Goal: Communication & Community: Participate in discussion

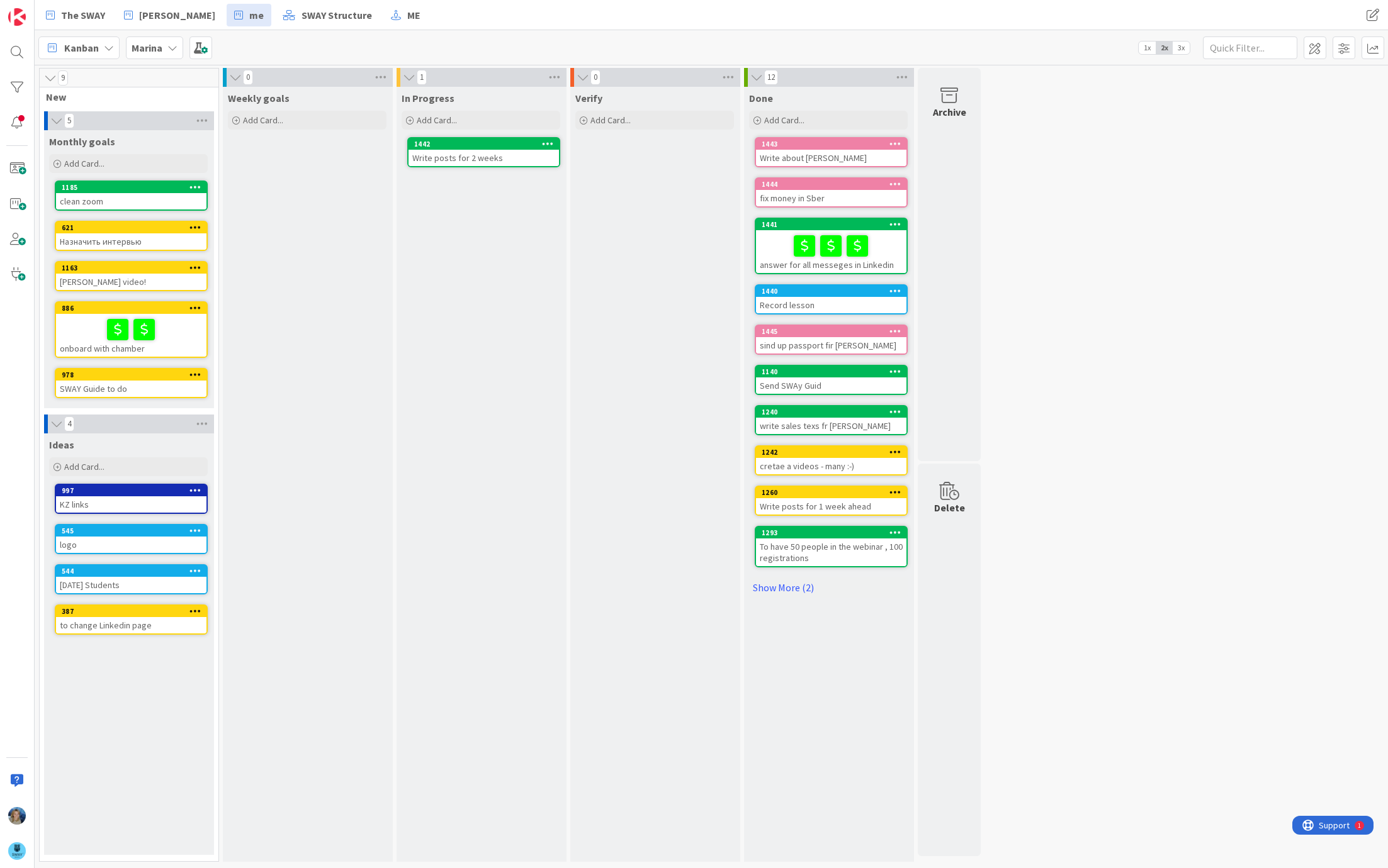
click at [151, 47] on b "Marina" at bounding box center [147, 48] width 31 height 13
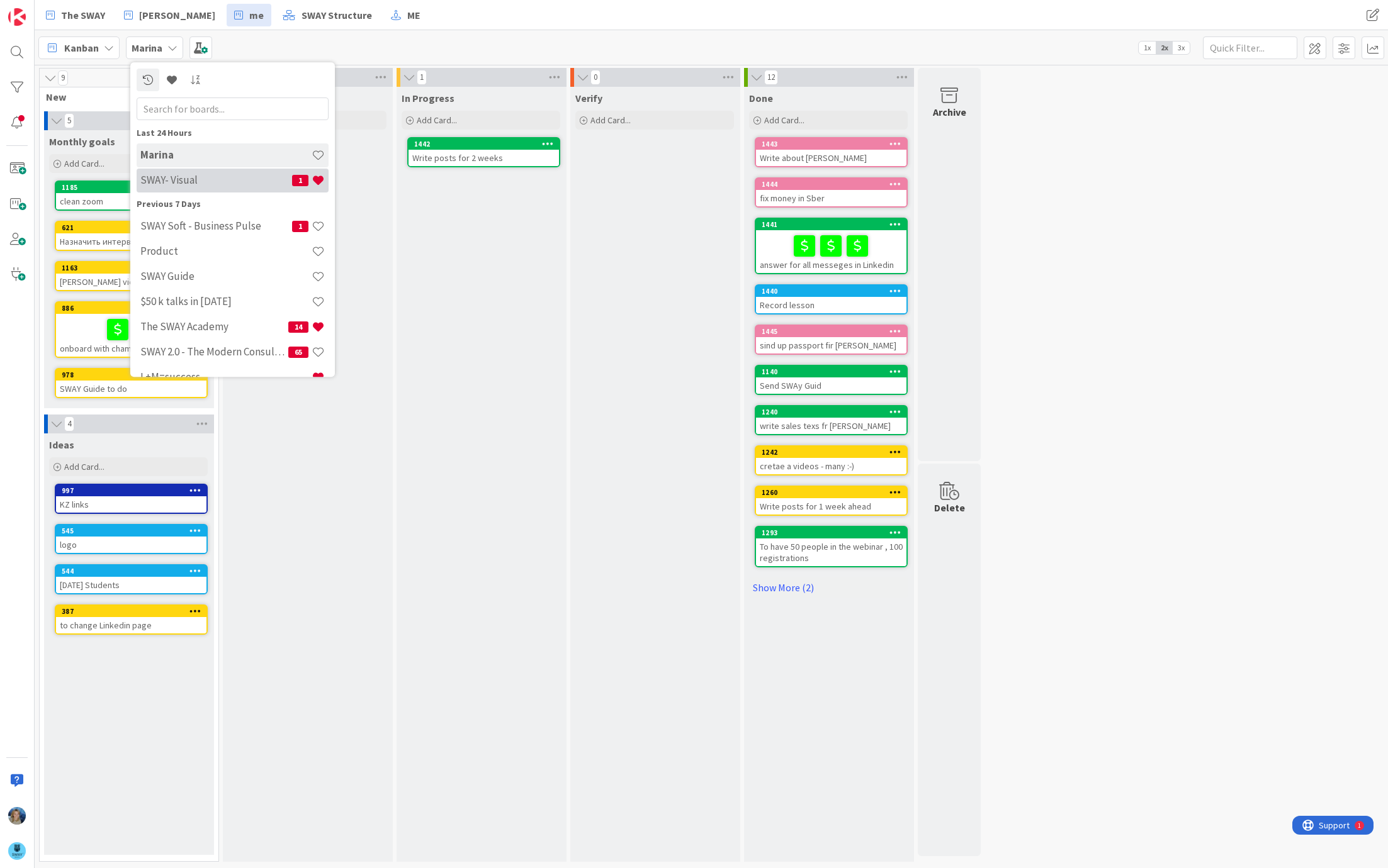
click at [214, 174] on h4 "SWAY- Visual" at bounding box center [216, 181] width 151 height 13
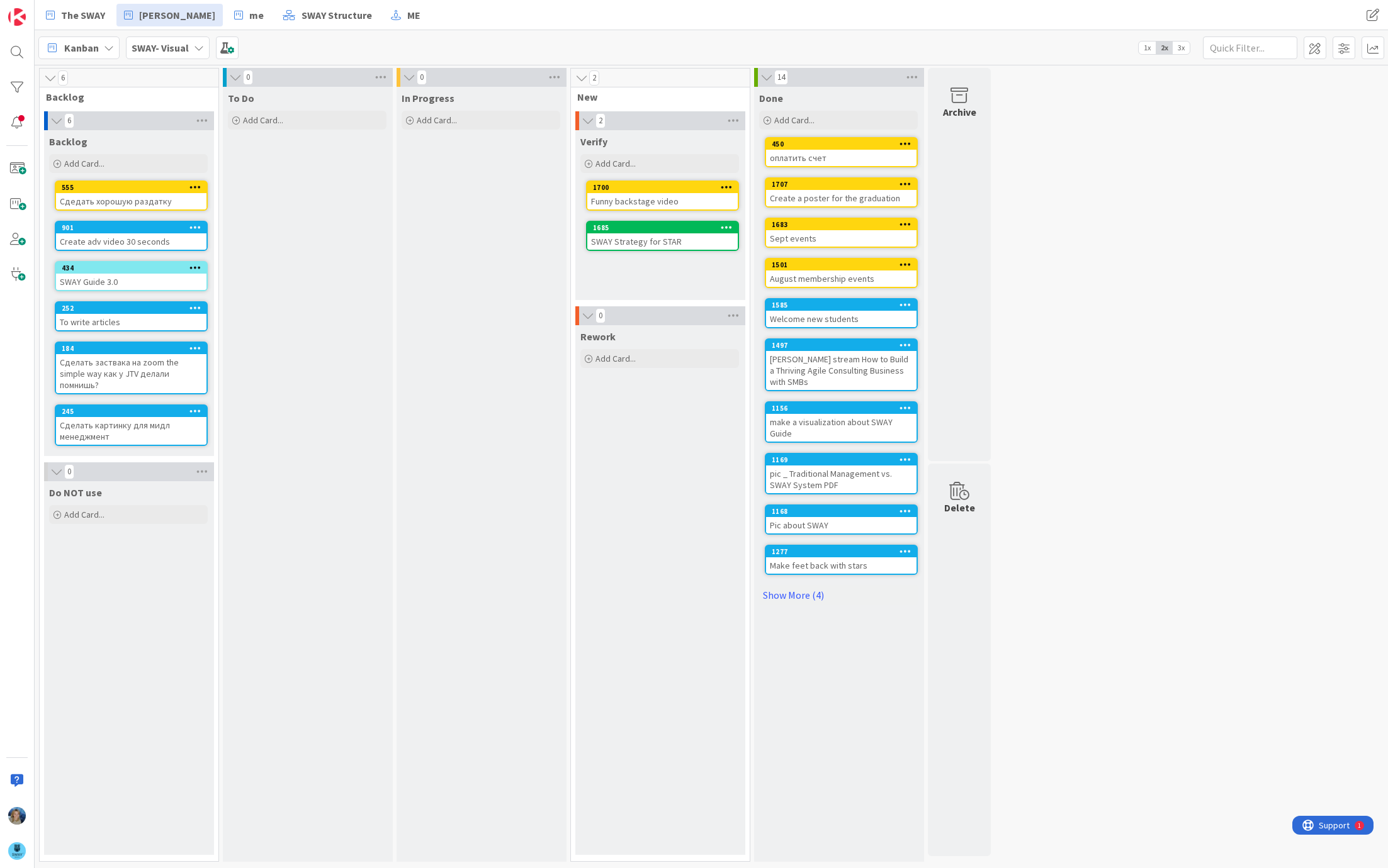
click at [682, 199] on div "Funny backstage video" at bounding box center [663, 201] width 151 height 17
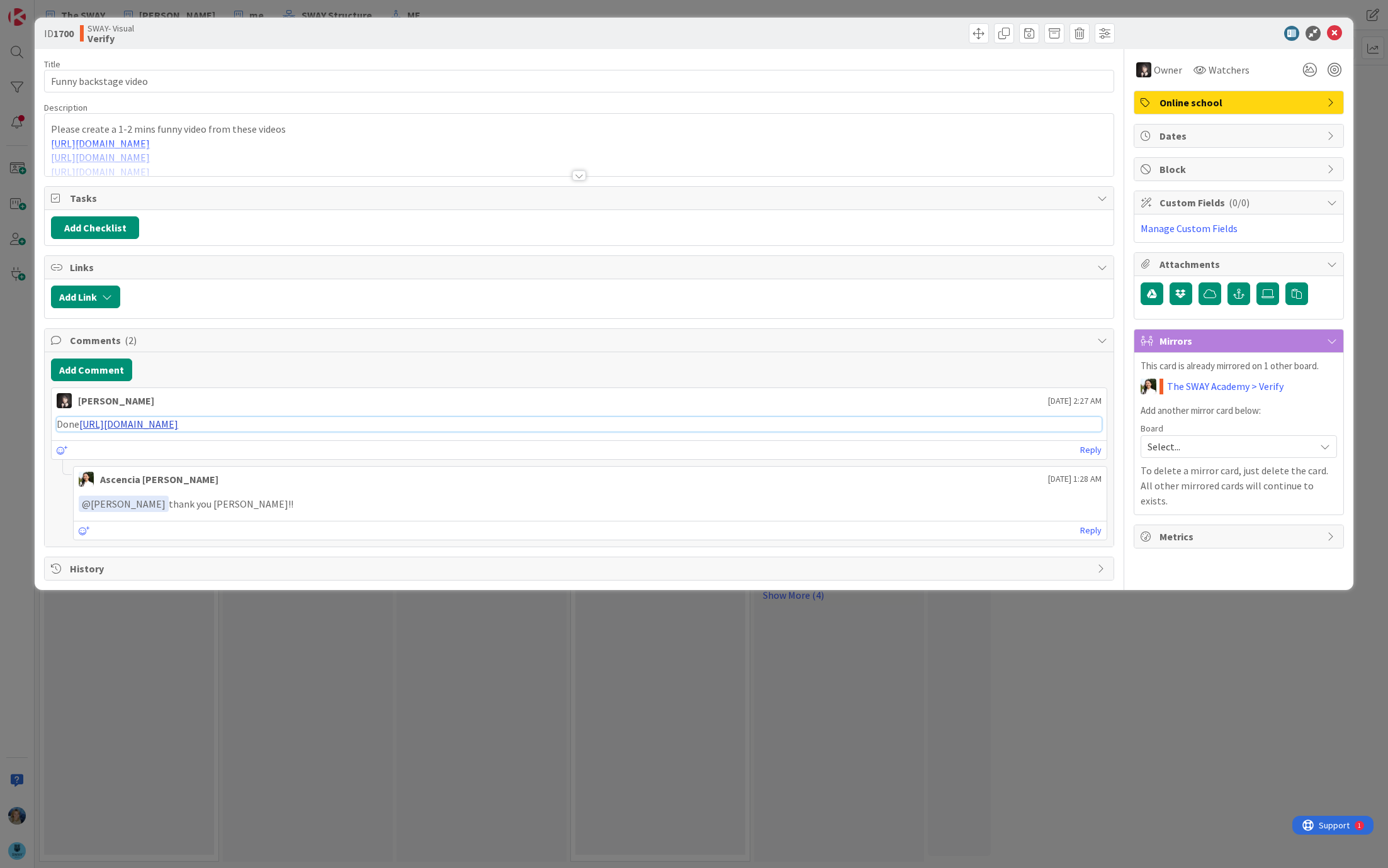
click at [178, 421] on link "https://drive.google.com/file/d/1NDoydAF8TZqSs8nib1rAH2RqLnjf8z_b/view?usp=shar…" at bounding box center [129, 424] width 99 height 13
click at [463, 358] on div "Add Comment" at bounding box center [579, 369] width 1056 height 22
click at [387, 162] on div at bounding box center [579, 160] width 1069 height 32
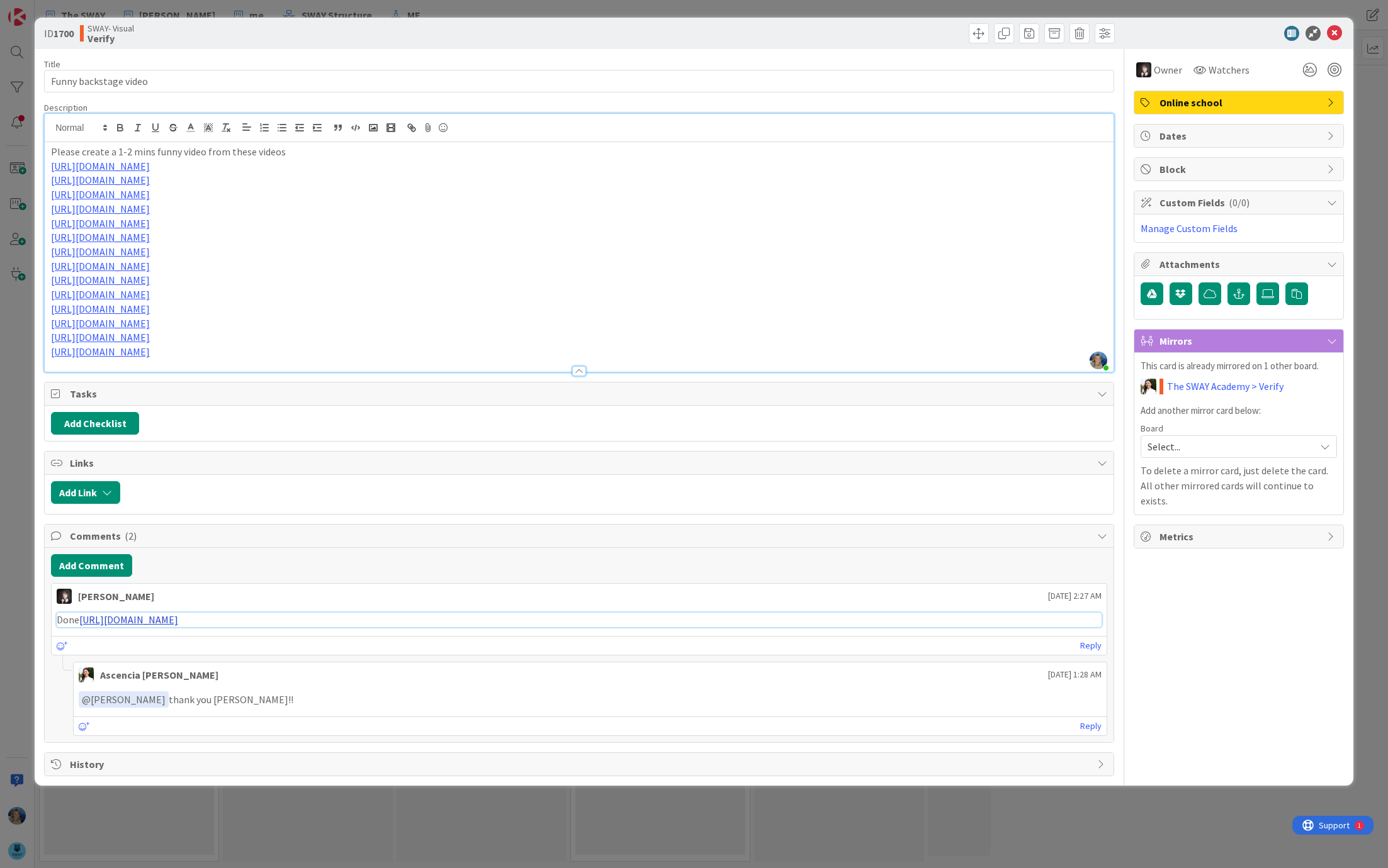
click at [178, 613] on link "https://drive.google.com/file/d/1NDoydAF8TZqSs8nib1rAH2RqLnjf8z_b/view?usp=shar…" at bounding box center [129, 620] width 99 height 13
click at [1094, 638] on link "Reply" at bounding box center [1090, 646] width 21 height 16
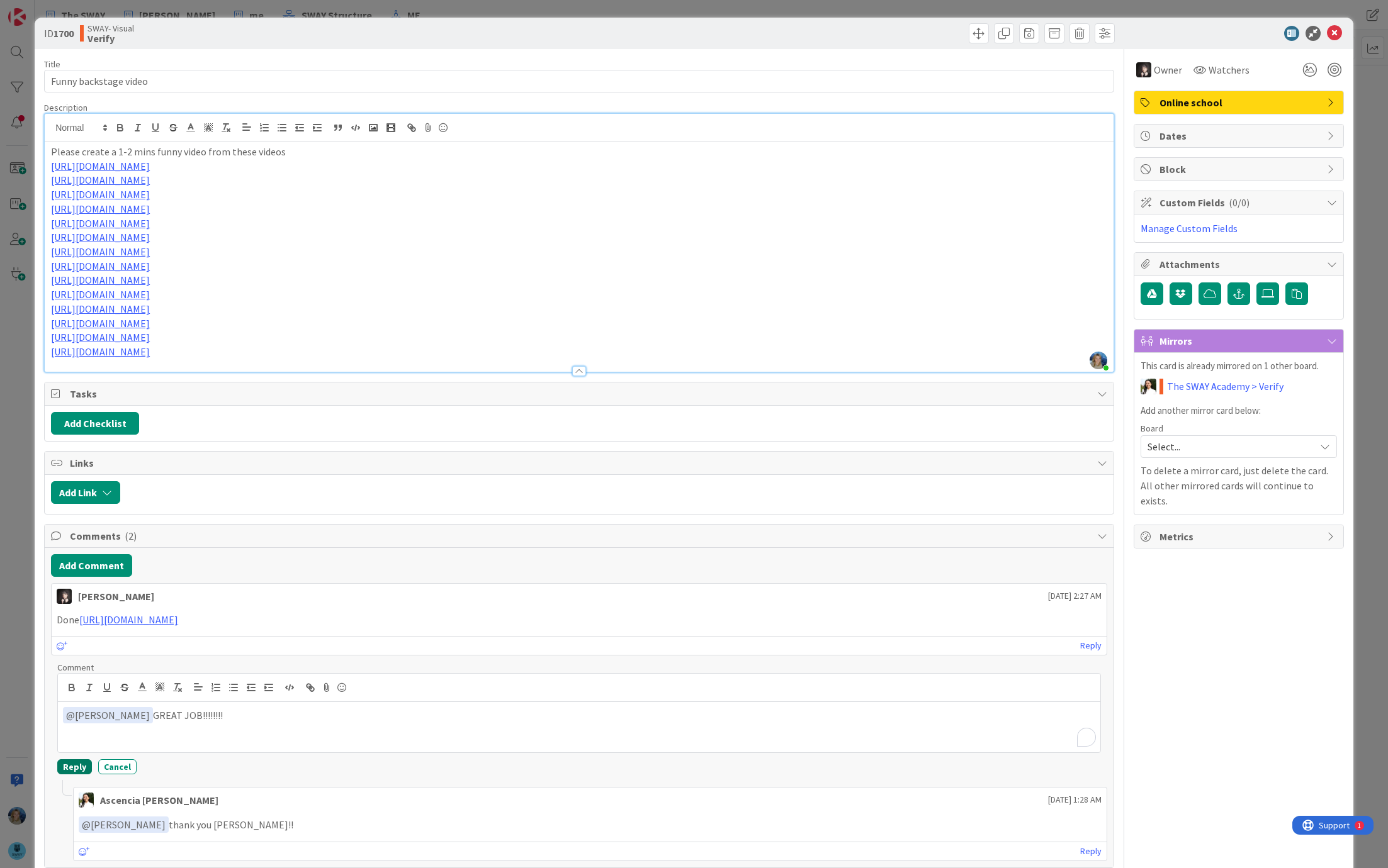
click at [72, 760] on button "Reply" at bounding box center [74, 767] width 35 height 15
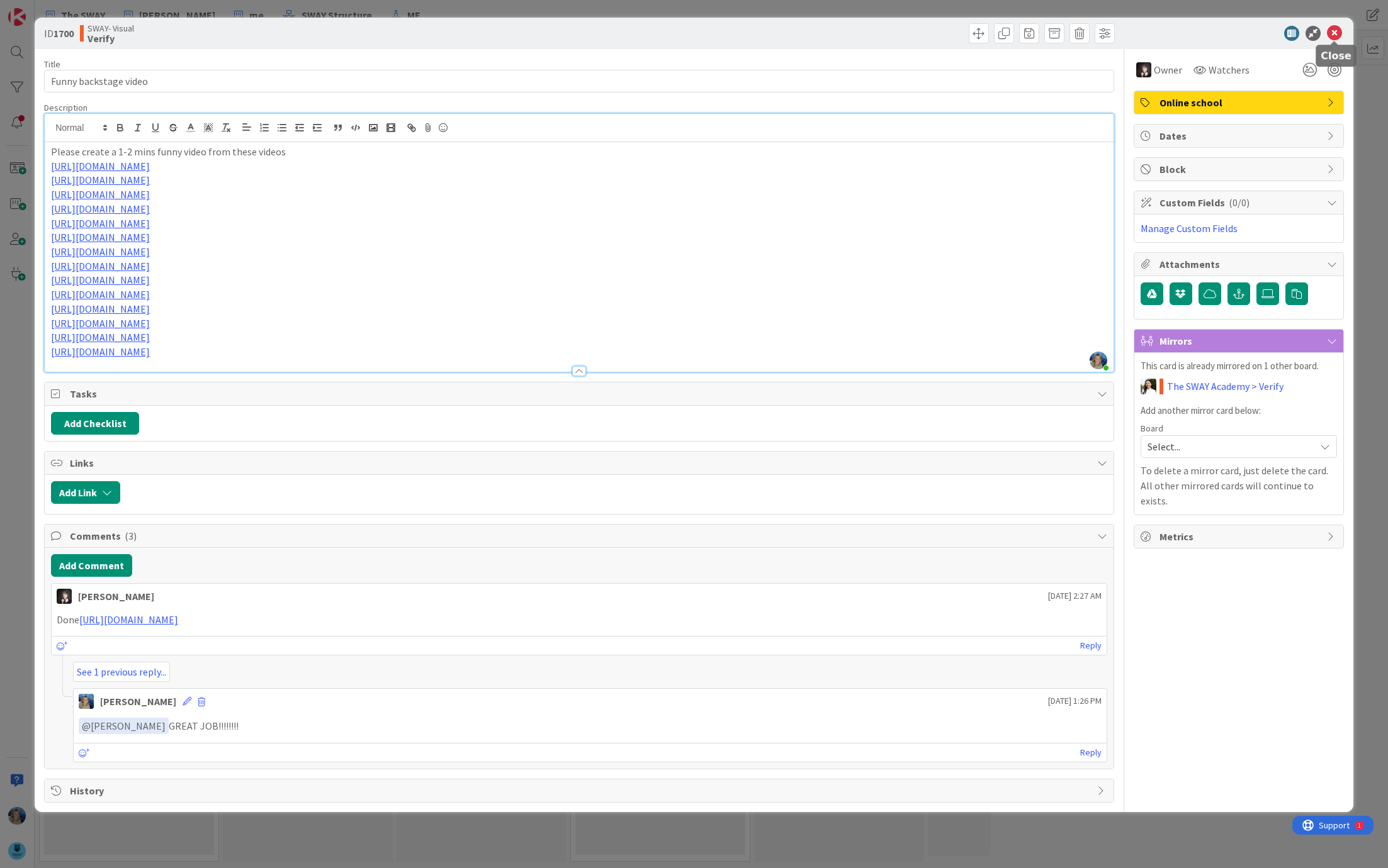
click at [1334, 34] on icon at bounding box center [1335, 33] width 15 height 15
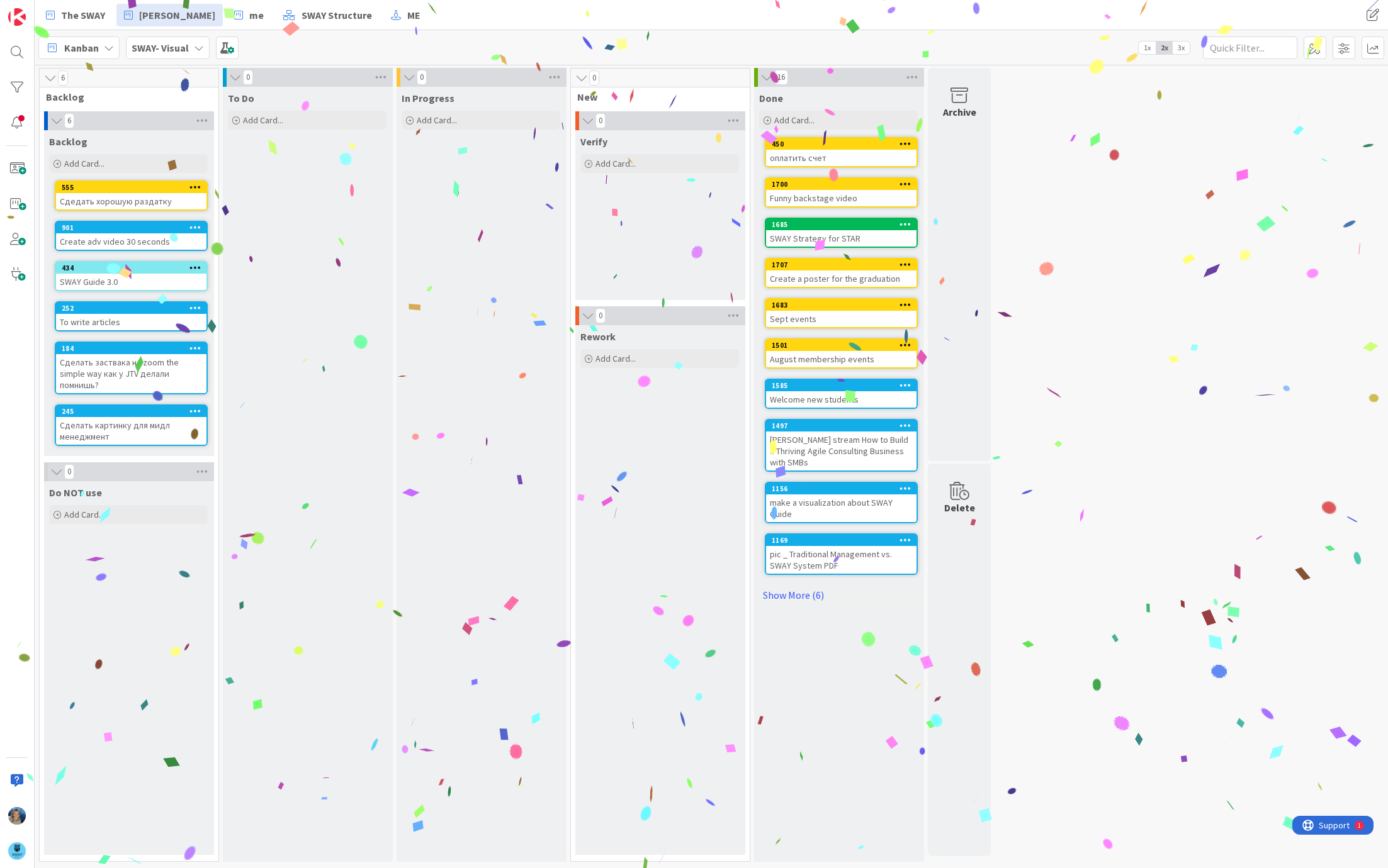
click at [174, 52] on b "SWAY- Visual" at bounding box center [160, 48] width 57 height 13
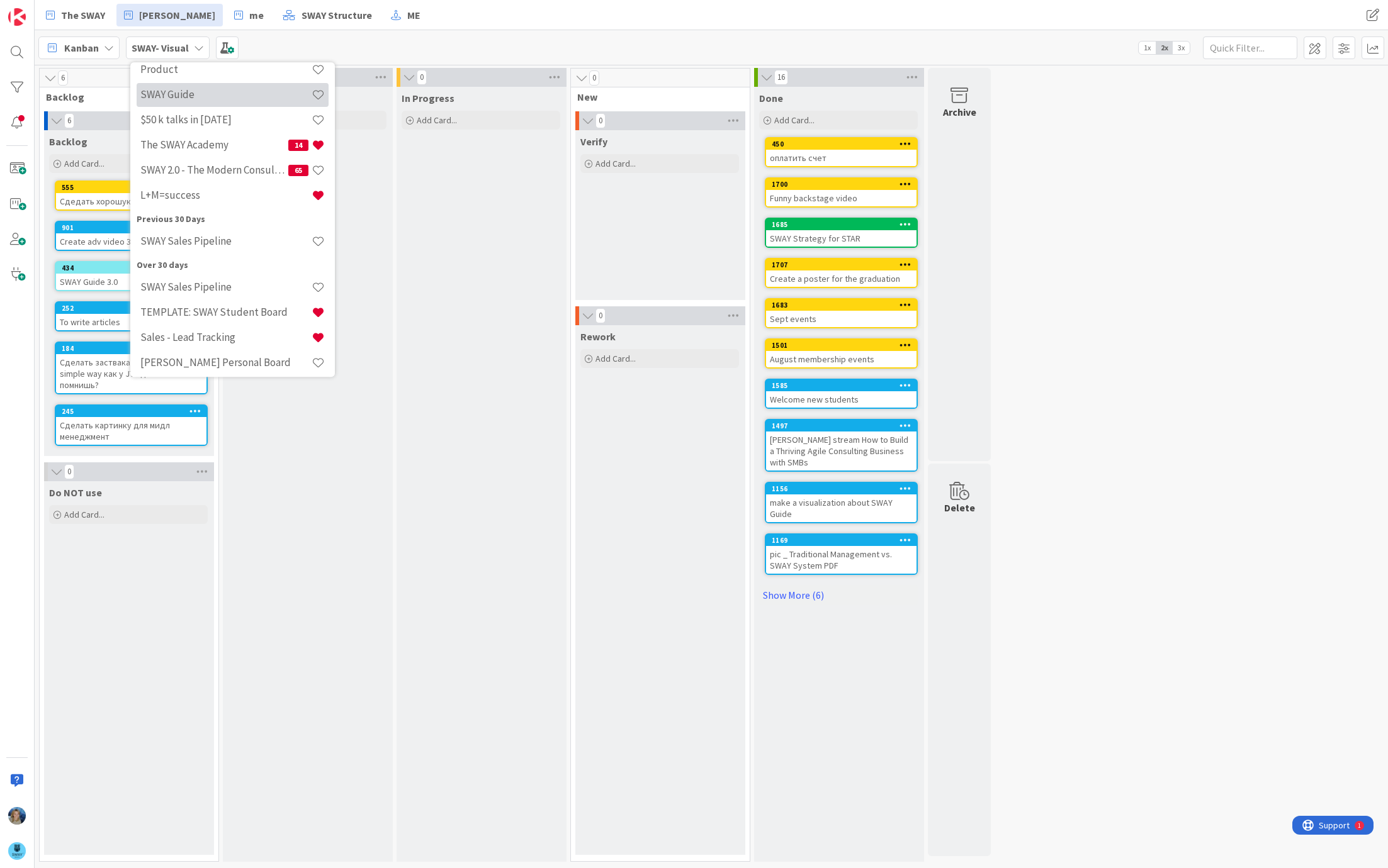
scroll to position [179, 0]
click at [215, 149] on h4 "The SWAY Academy" at bounding box center [214, 148] width 148 height 13
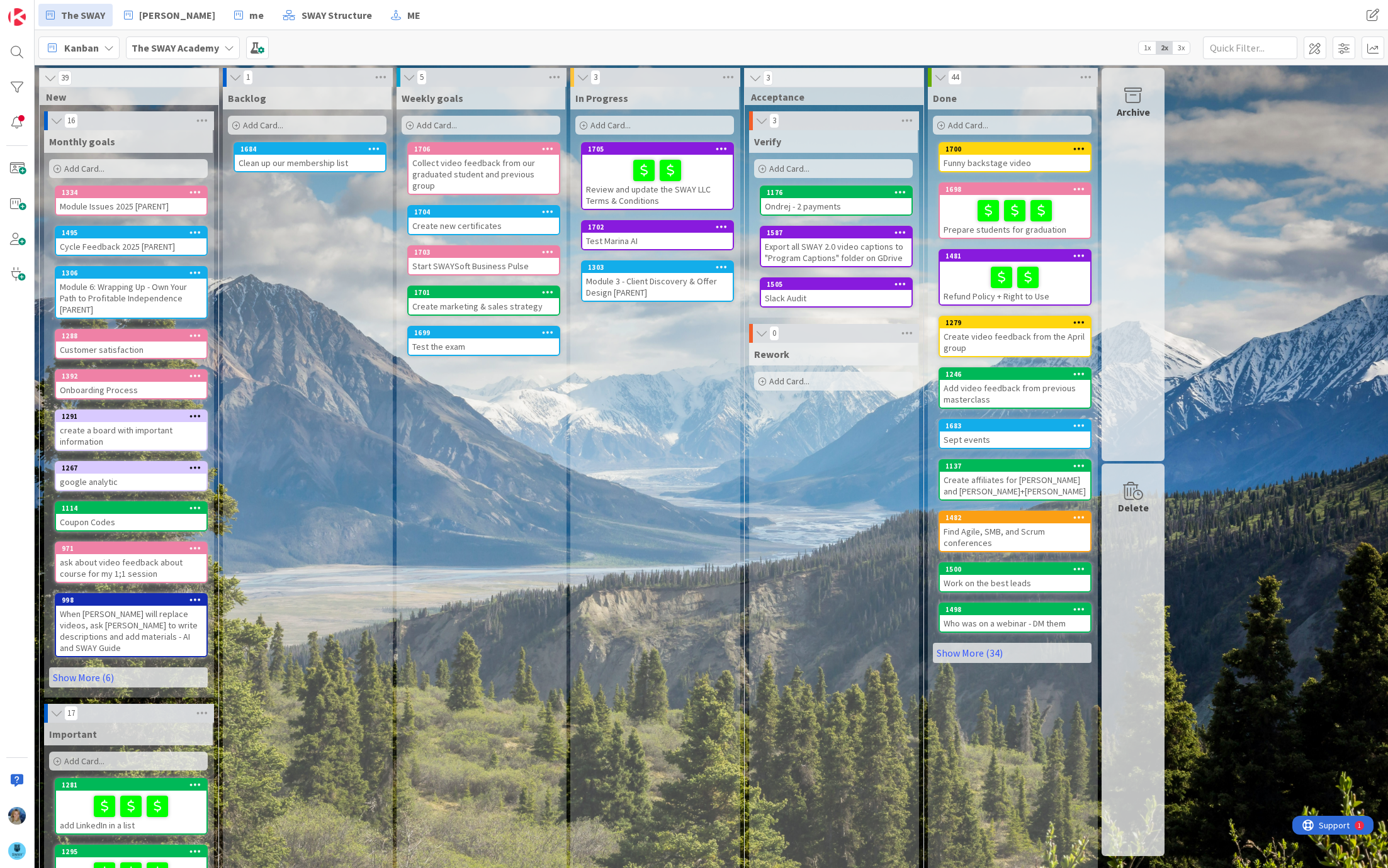
drag, startPoint x: 802, startPoint y: 204, endPoint x: 261, endPoint y: 867, distance: 855.7
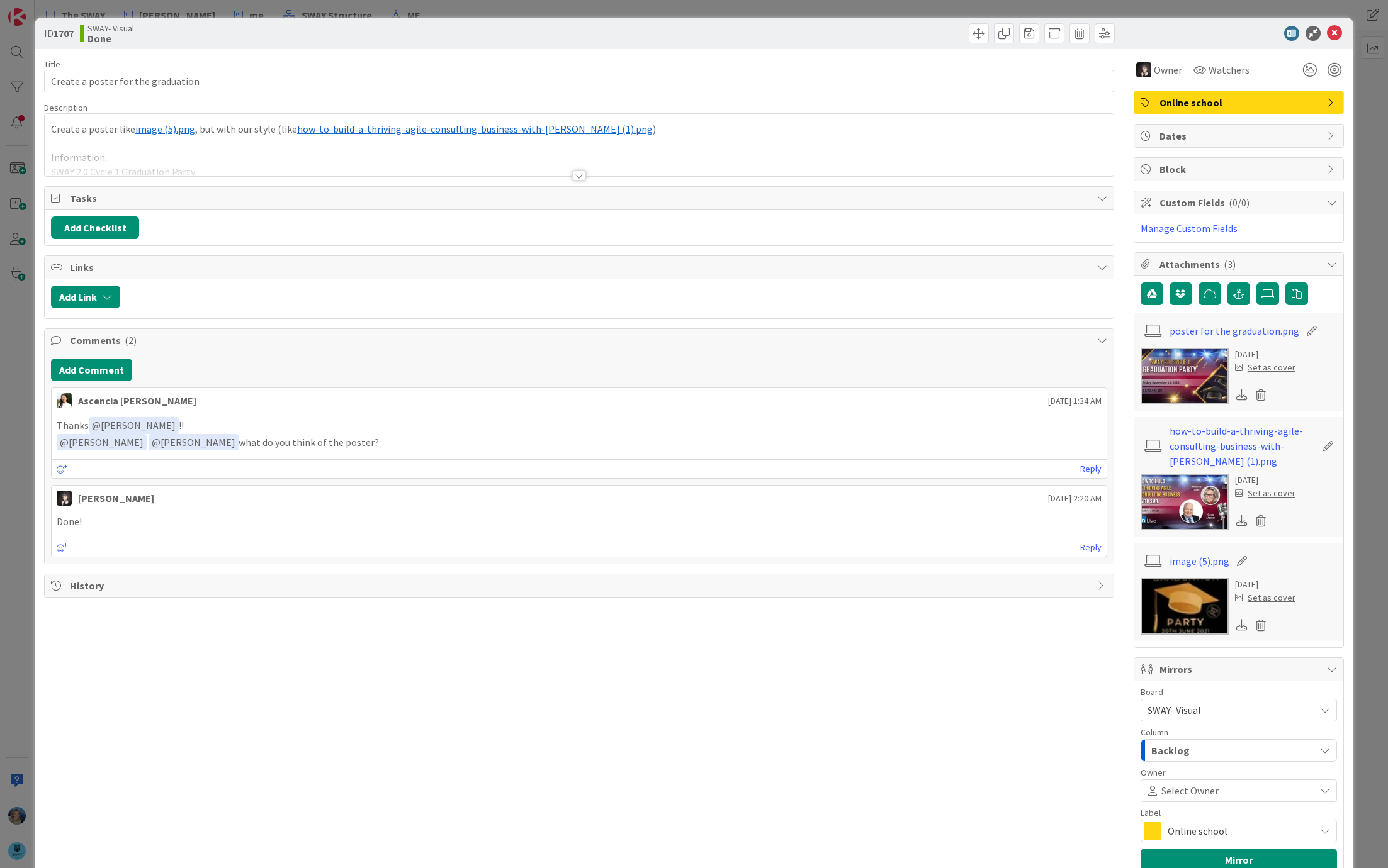
click at [1183, 375] on img at bounding box center [1184, 376] width 88 height 56
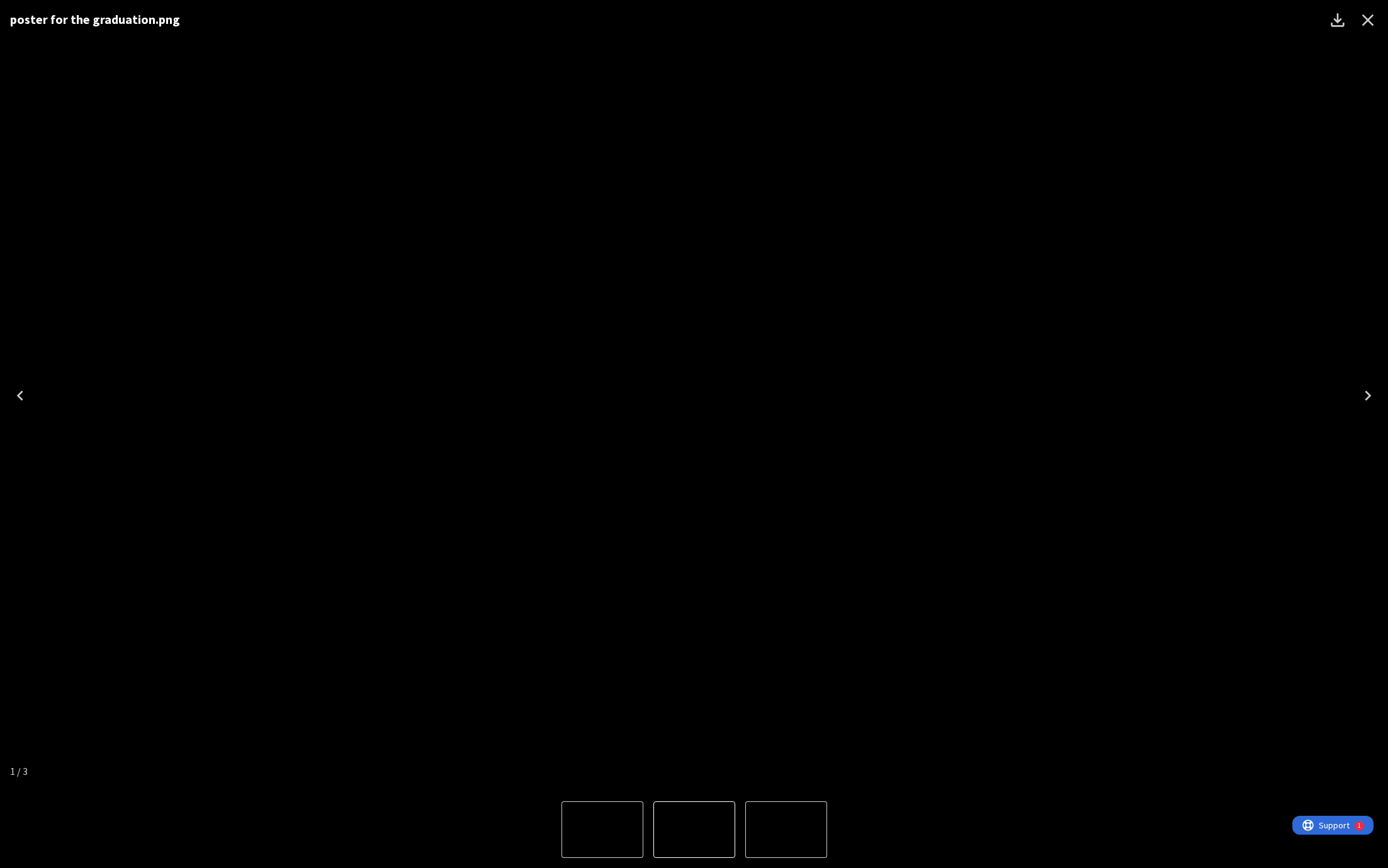
click at [602, 830] on img "3 of 3" at bounding box center [602, 830] width 0 height 0
click at [694, 830] on img "3 of 3" at bounding box center [694, 830] width 0 height 0
click at [602, 830] on img "2 of 3" at bounding box center [602, 830] width 0 height 0
click at [747, 833] on button "3 of 3" at bounding box center [786, 830] width 82 height 56
click at [786, 830] on img "1 of 3" at bounding box center [786, 830] width 0 height 0
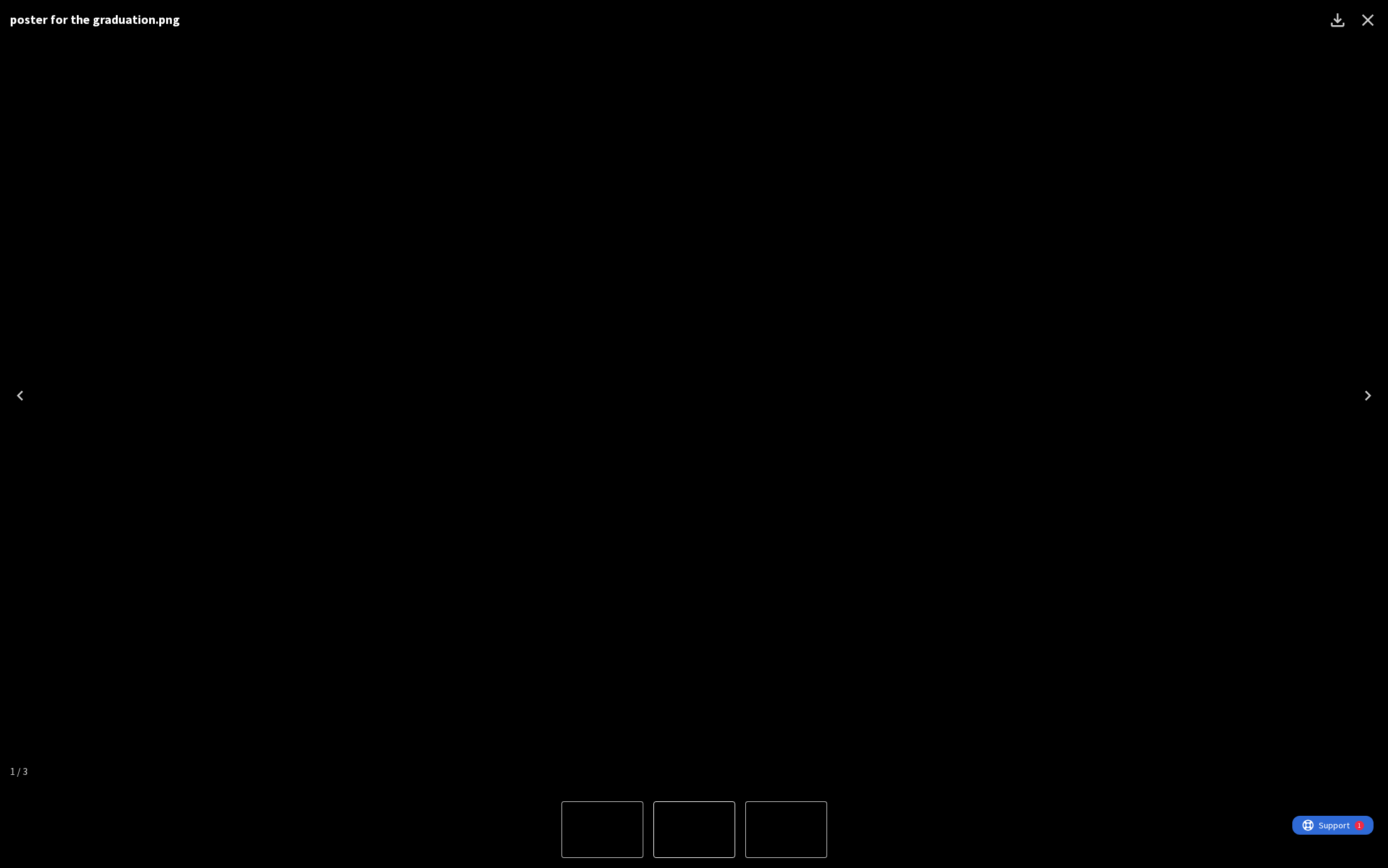
click at [602, 830] on img "3 of 3" at bounding box center [602, 830] width 0 height 0
click at [1371, 19] on icon "Close" at bounding box center [1367, 20] width 20 height 20
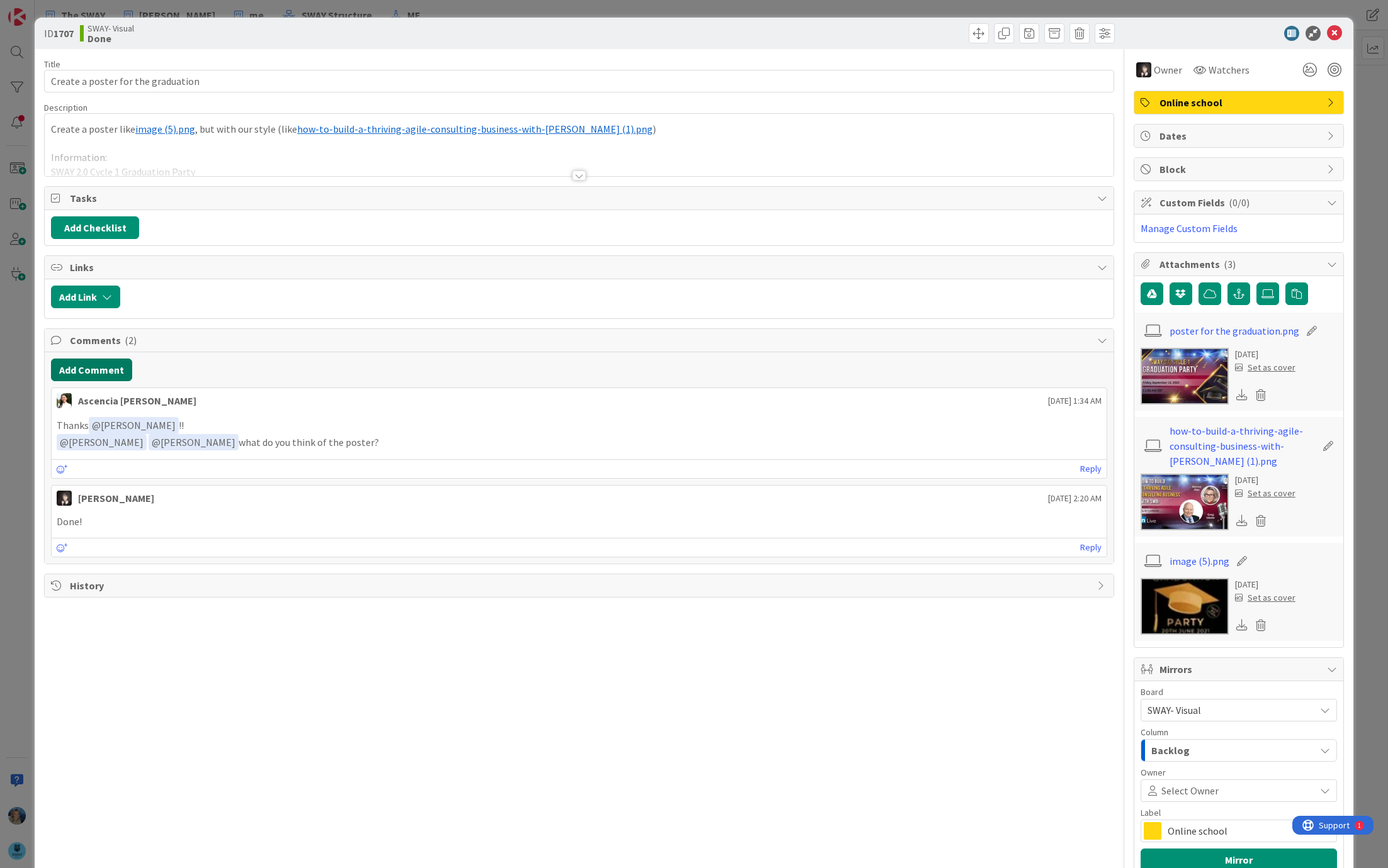
click at [102, 364] on button "Add Comment" at bounding box center [91, 369] width 81 height 22
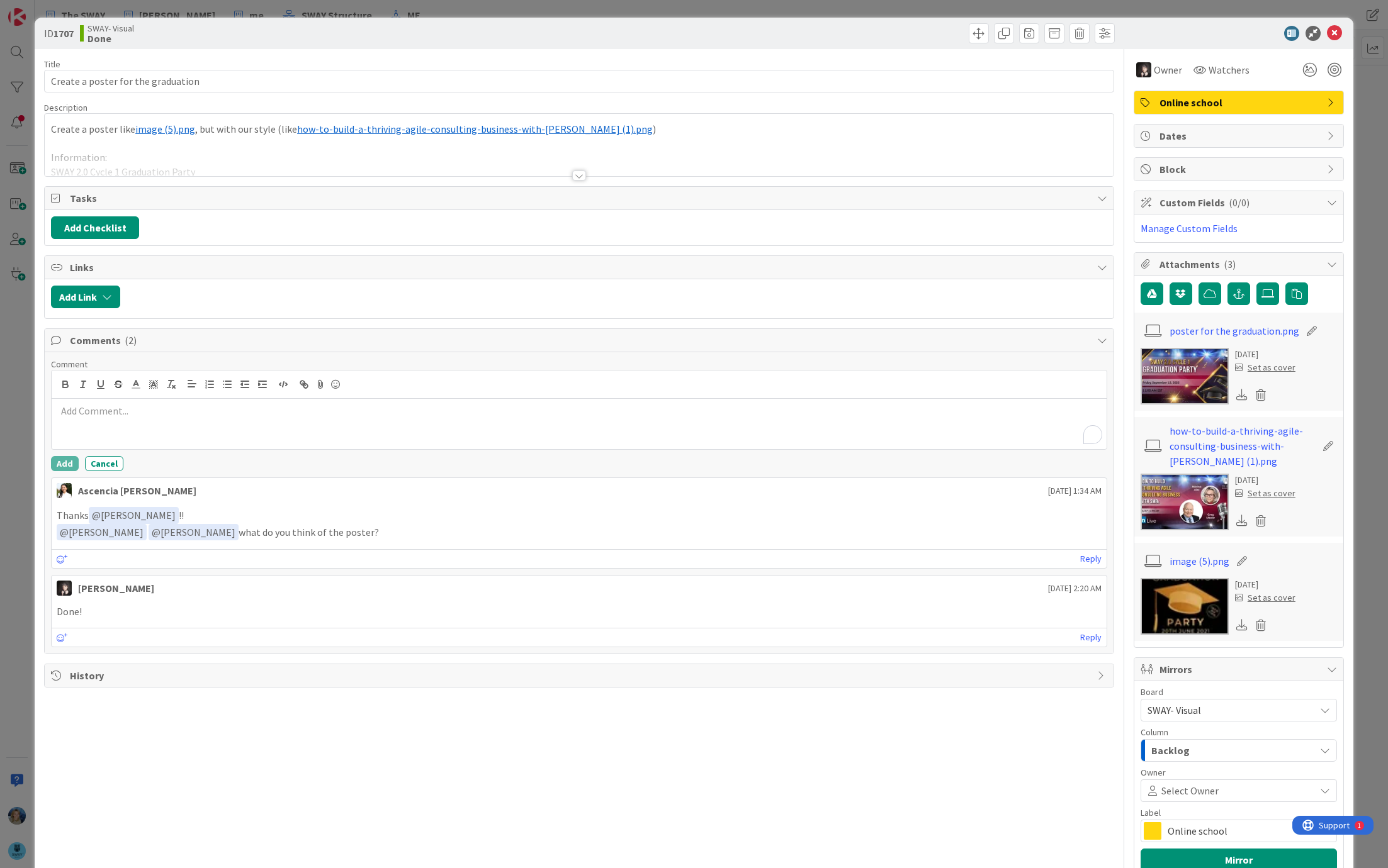
click at [112, 417] on div "To enrich screen reader interactions, please activate Accessibility in Grammarl…" at bounding box center [579, 424] width 1055 height 51
click at [114, 407] on p "Its good to go, but in the futue i woul make as an exeplee black and gold" at bounding box center [579, 411] width 1045 height 15
click at [217, 408] on p "Its good to go now, but in the future i woul make as an exeplee black and gold" at bounding box center [579, 411] width 1045 height 15
click at [210, 404] on p "Its good to go now, but in the future i would make as an exeplee black and gold" at bounding box center [579, 411] width 1045 height 15
click at [418, 404] on p "Its good to go now, but in the future I would make as an example black and gold" at bounding box center [579, 411] width 1045 height 15
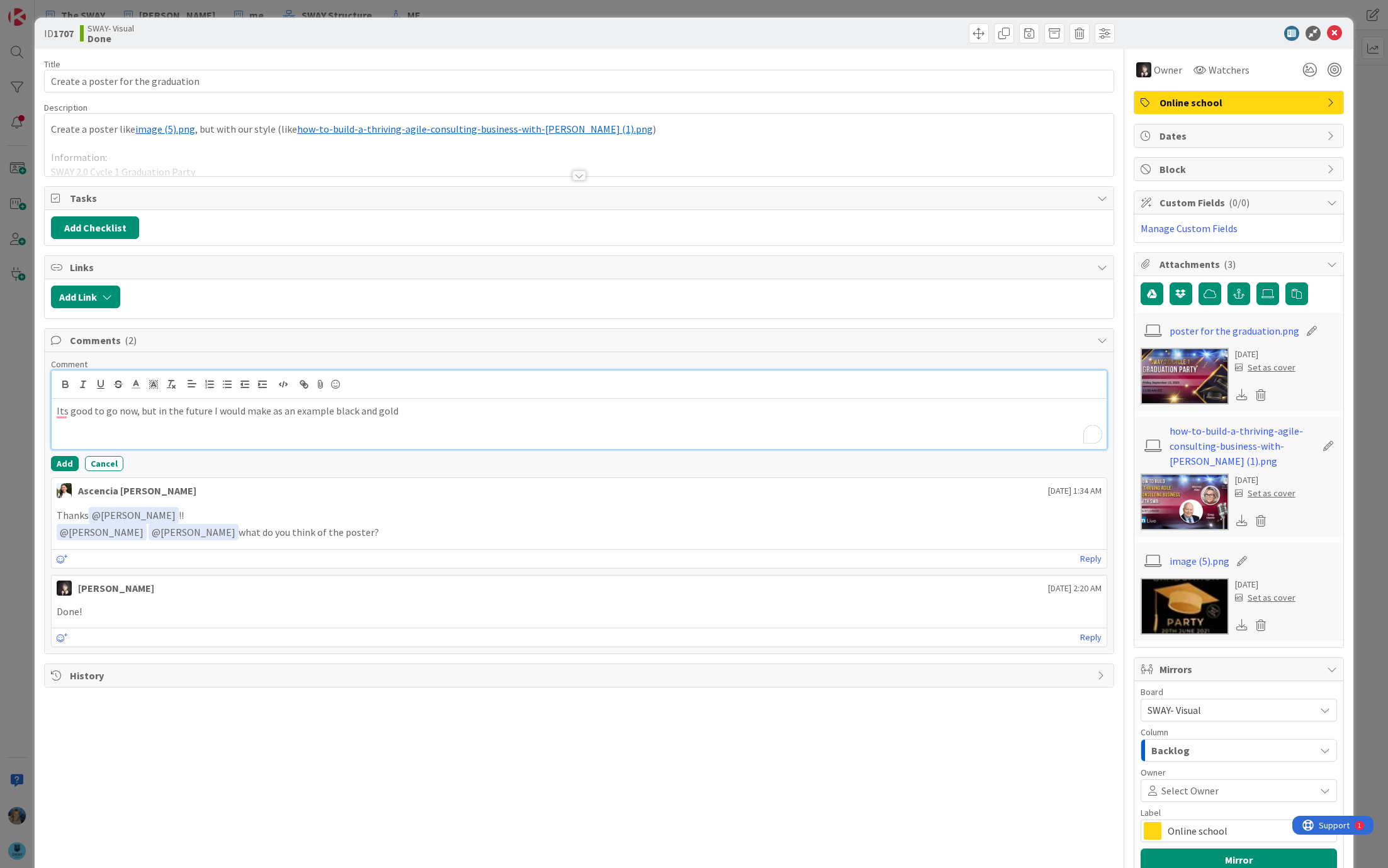
click at [410, 409] on p "Its good to go now, but in the future I would make as an example black and gold" at bounding box center [579, 411] width 1045 height 15
click at [813, 407] on p "Its good to go now, but in the future I would make as an example black and gold…" at bounding box center [579, 411] width 1045 height 15
click at [806, 408] on p "Its good to go now, but in the future I would make as an example black and gold…" at bounding box center [579, 411] width 1045 height 15
click at [625, 409] on p "Its good to go now, but in the future I would make it an example black and gold…" at bounding box center [579, 411] width 1045 height 15
click at [60, 462] on button "Add" at bounding box center [64, 463] width 28 height 15
